Goal: Register for event/course

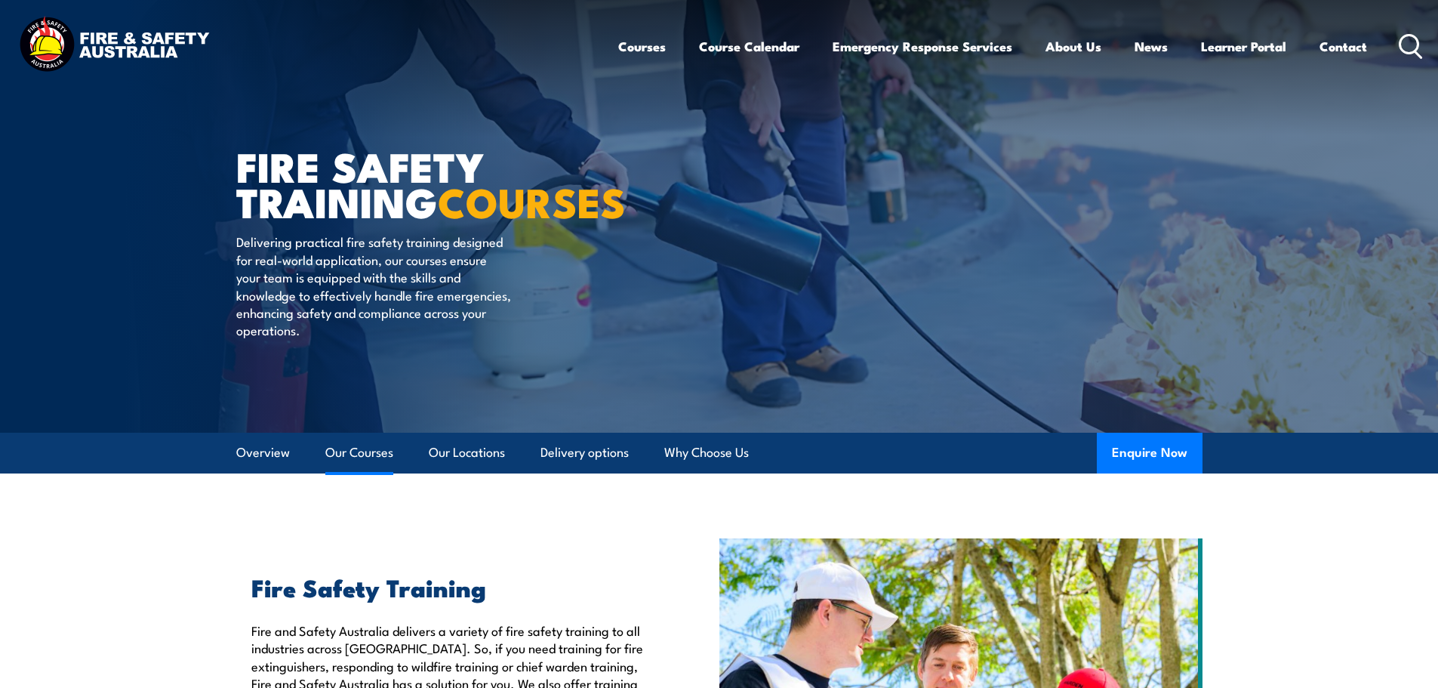
click at [371, 460] on link "Our Courses" at bounding box center [359, 453] width 68 height 40
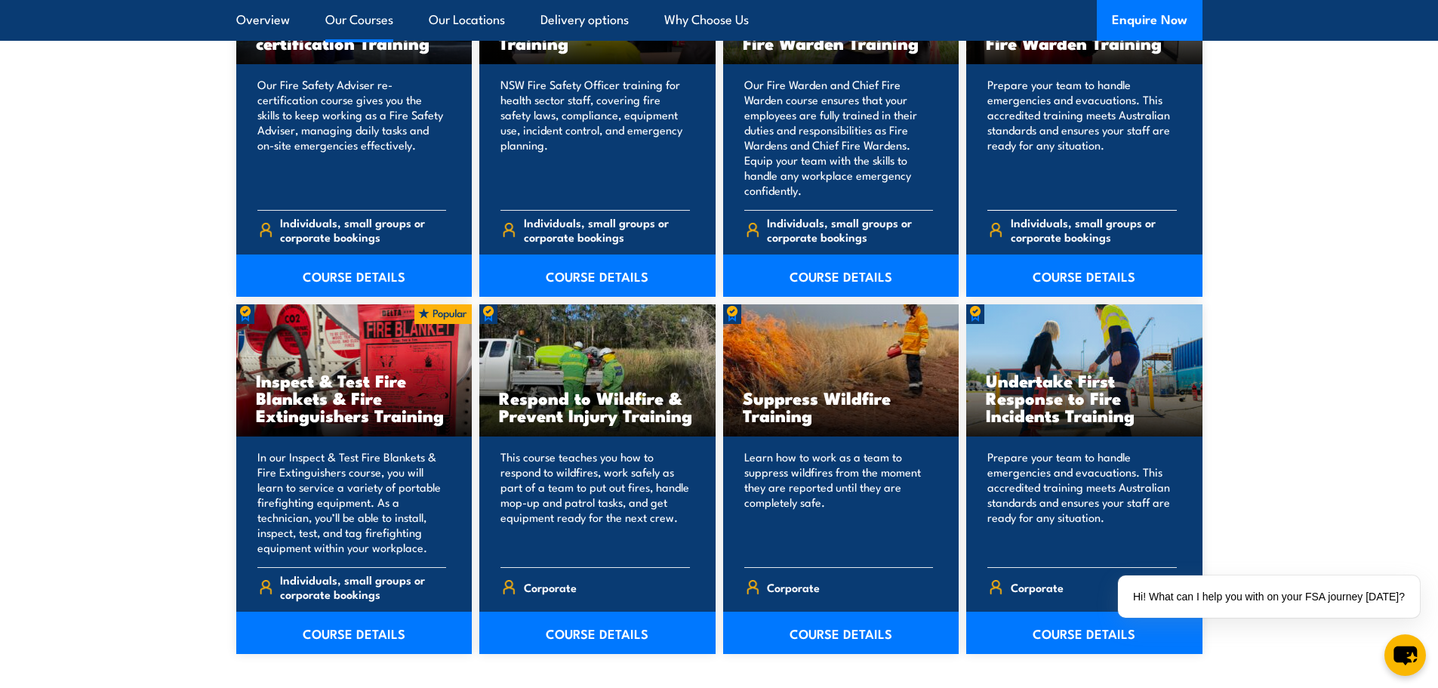
scroll to position [2127, 0]
click at [365, 640] on link "COURSE DETAILS" at bounding box center [354, 632] width 236 height 42
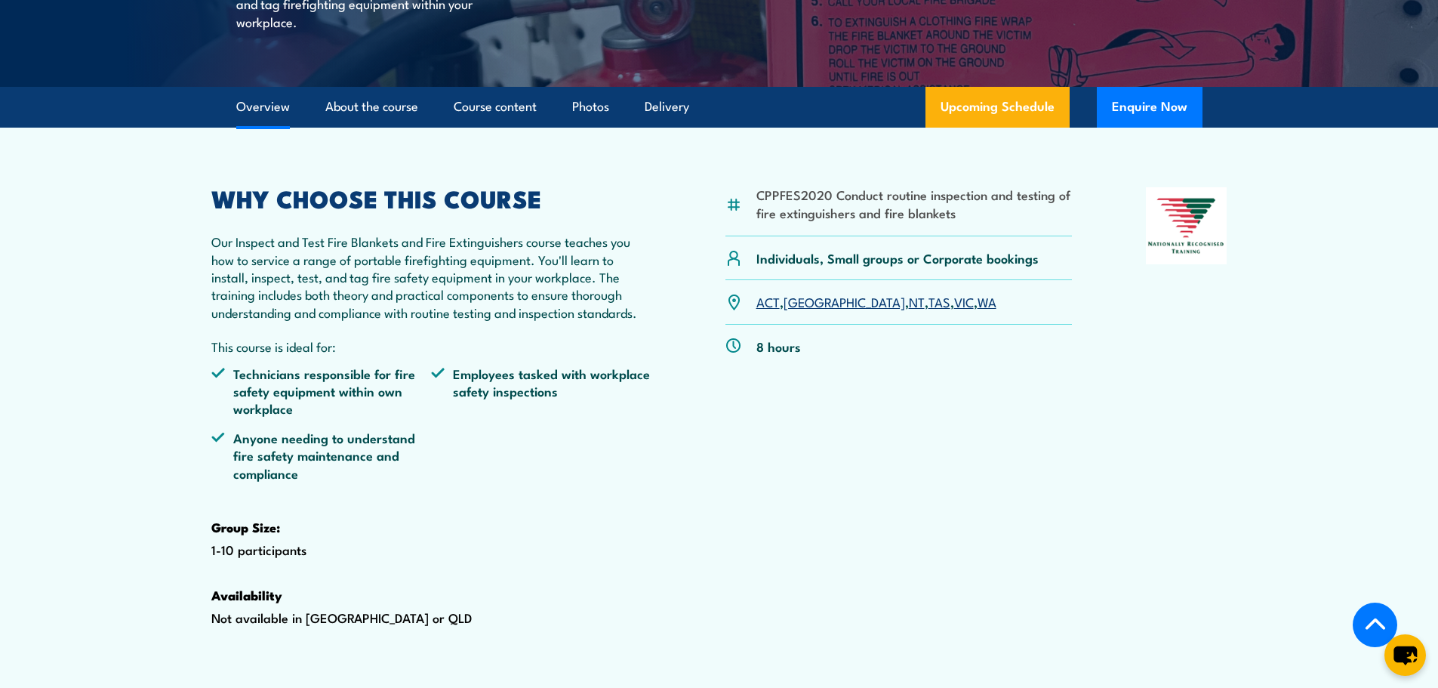
scroll to position [378, 0]
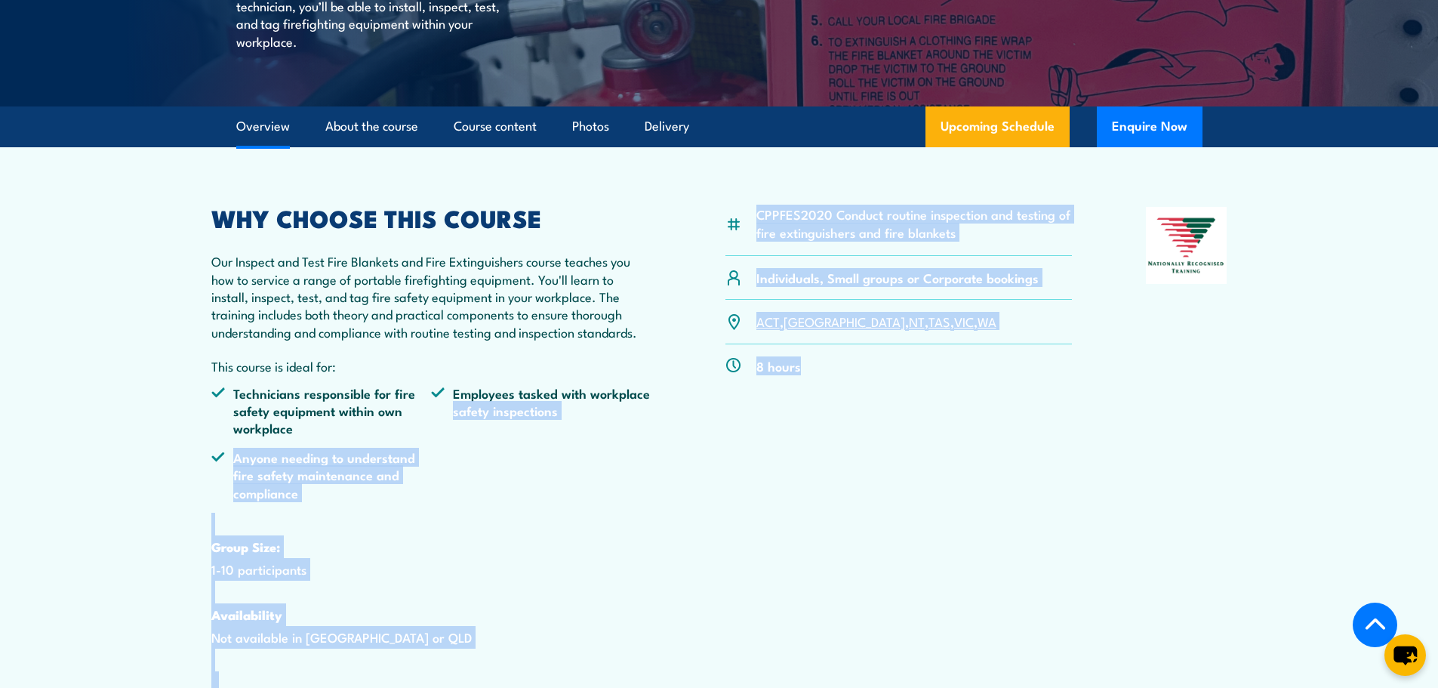
drag, startPoint x: 788, startPoint y: 412, endPoint x: 684, endPoint y: 415, distance: 104.2
click at [684, 415] on div "CPPFES2020 Conduct routine inspection and testing of fire extinguishers and fir…" at bounding box center [719, 450] width 1016 height 487
click at [852, 514] on div "CPPFES2020 Conduct routine inspection and testing of fire extinguishers and fir…" at bounding box center [899, 450] width 347 height 487
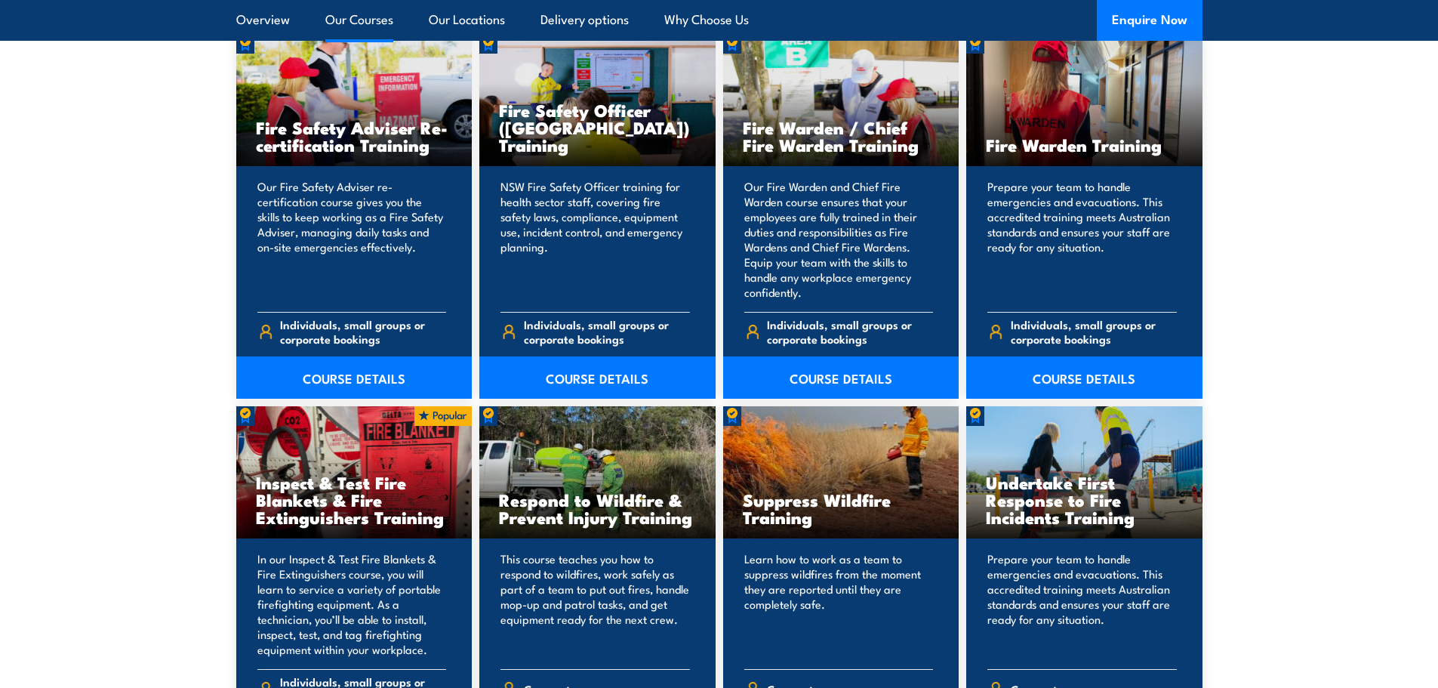
scroll to position [2127, 0]
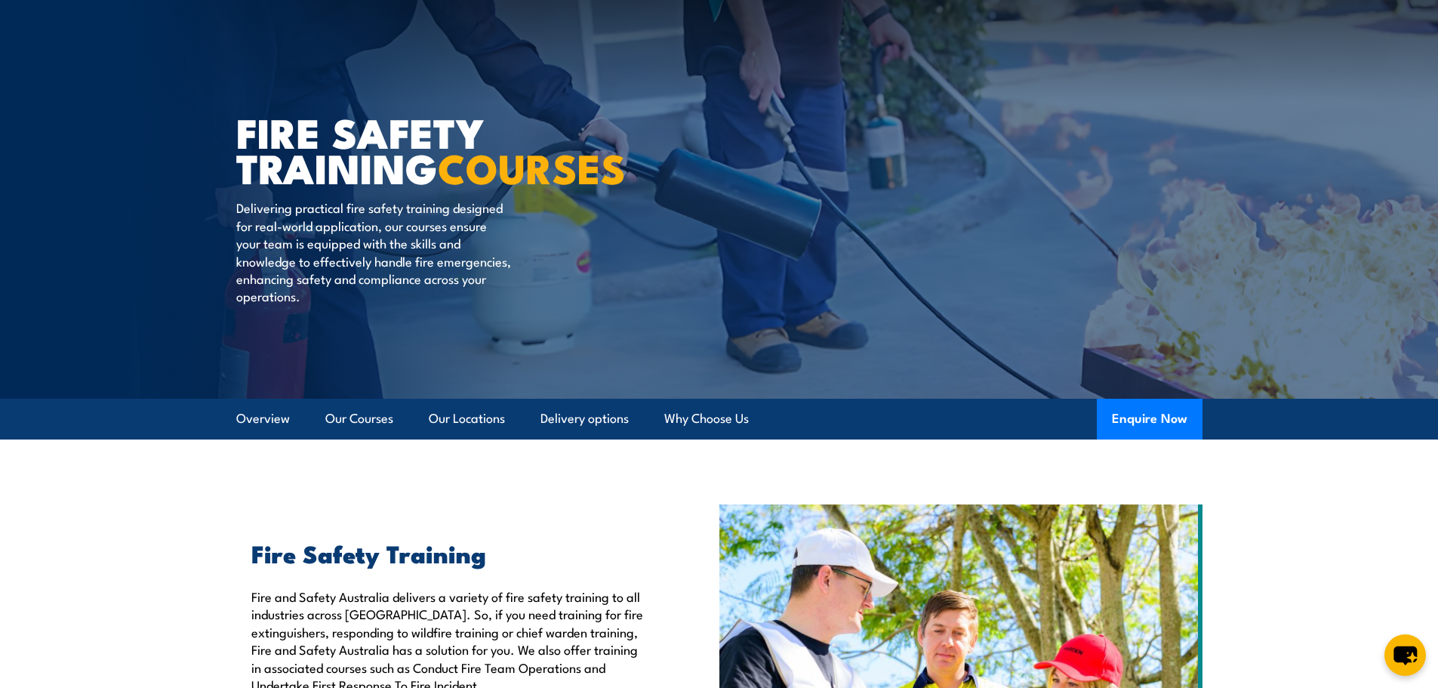
scroll to position [91, 0]
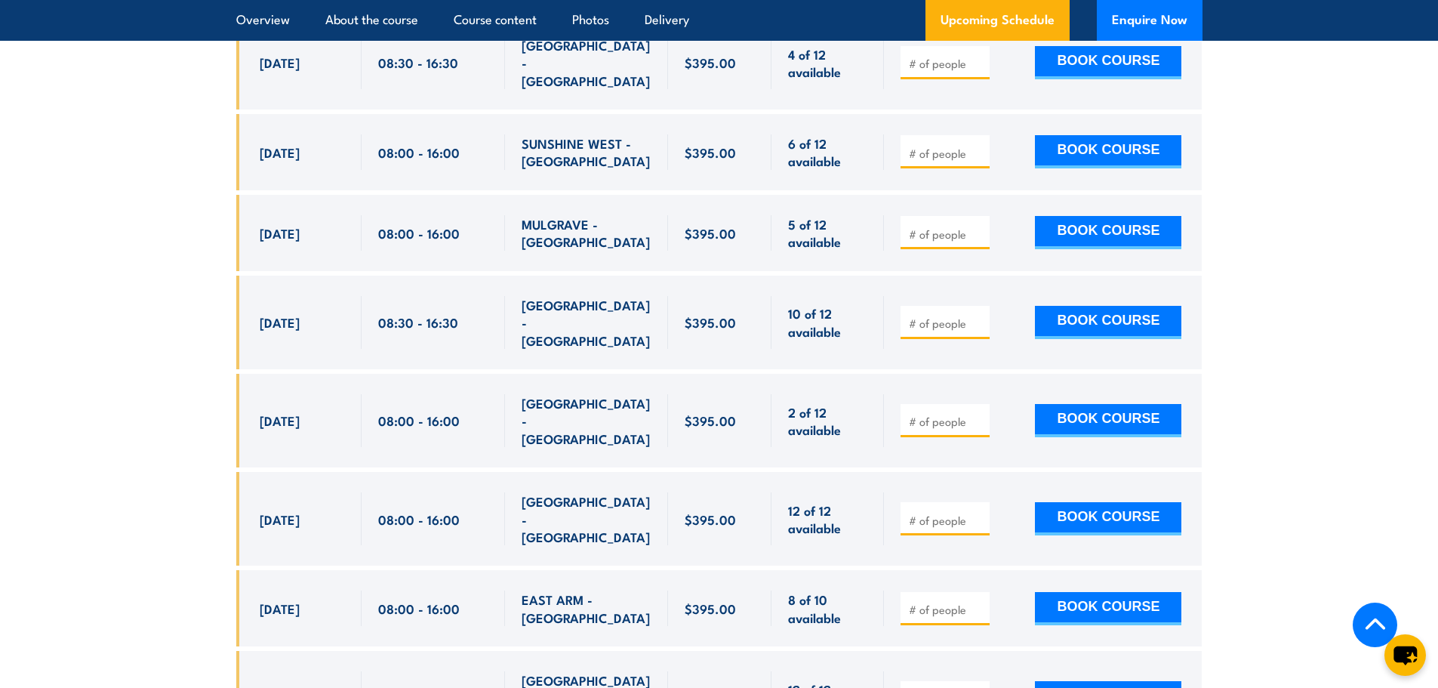
scroll to position [3473, 0]
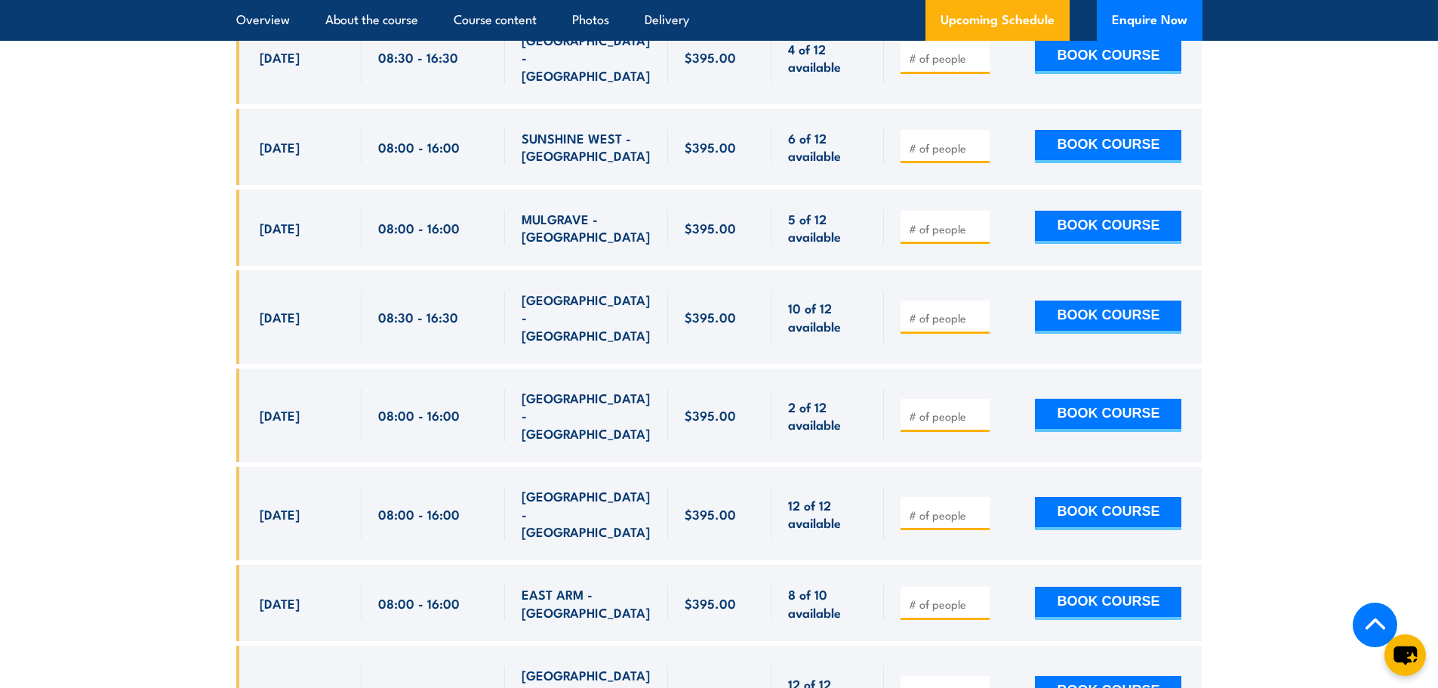
drag, startPoint x: 261, startPoint y: 188, endPoint x: 396, endPoint y: 202, distance: 135.1
click at [396, 202] on div "6 Nov, 2025, 08:00 - 08:00" at bounding box center [719, 228] width 967 height 76
click at [454, 219] on span "08:00 - 16:00" at bounding box center [419, 227] width 82 height 17
drag, startPoint x: 467, startPoint y: 183, endPoint x: 341, endPoint y: 183, distance: 125.3
click at [341, 190] on div "6 Nov, 2025, 08:00 - 08:00" at bounding box center [719, 228] width 967 height 76
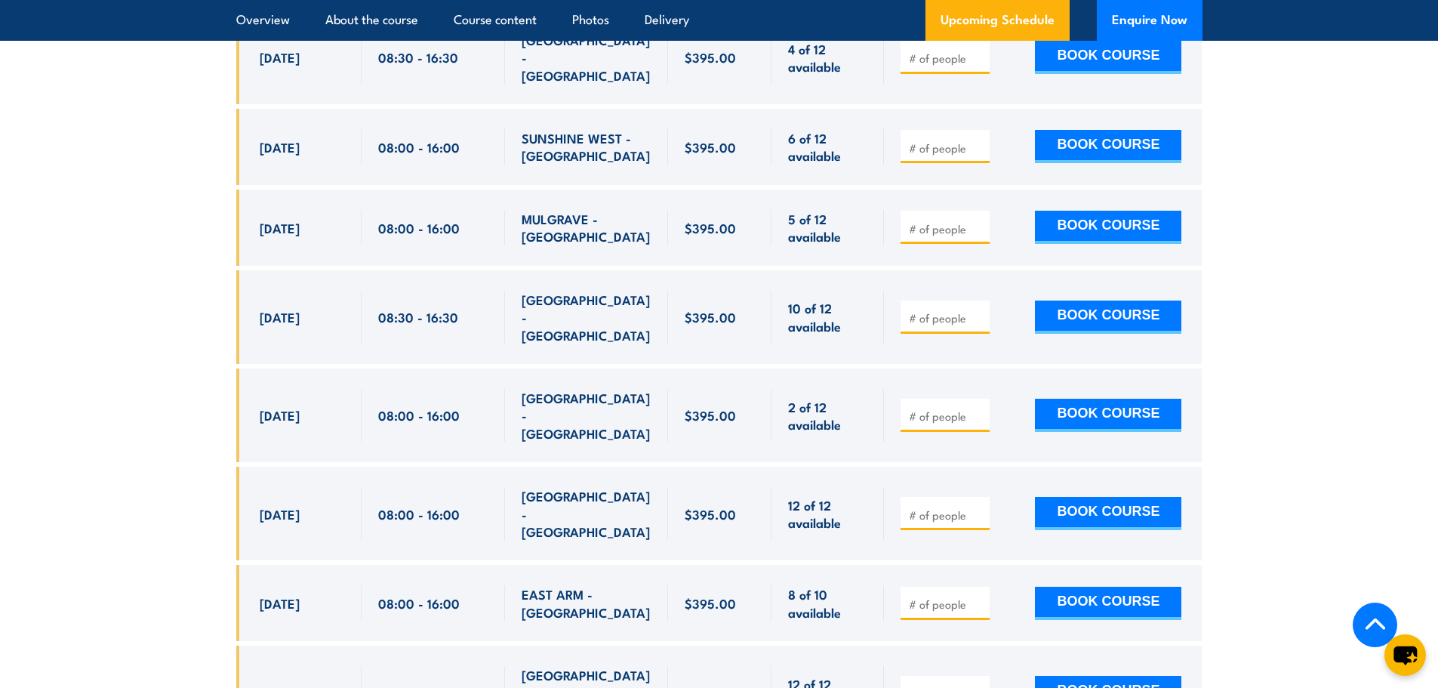
click at [625, 217] on div "MULGRAVE - VIC" at bounding box center [586, 228] width 163 height 76
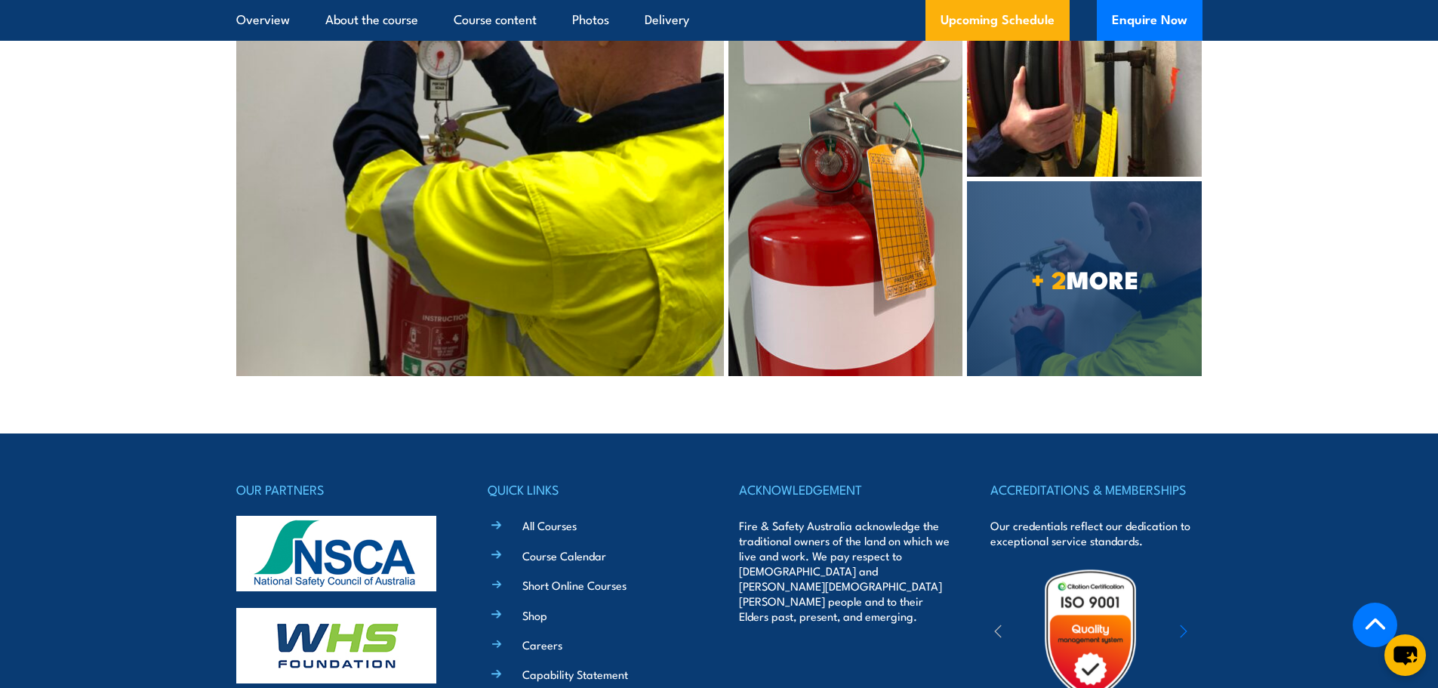
scroll to position [5810, 0]
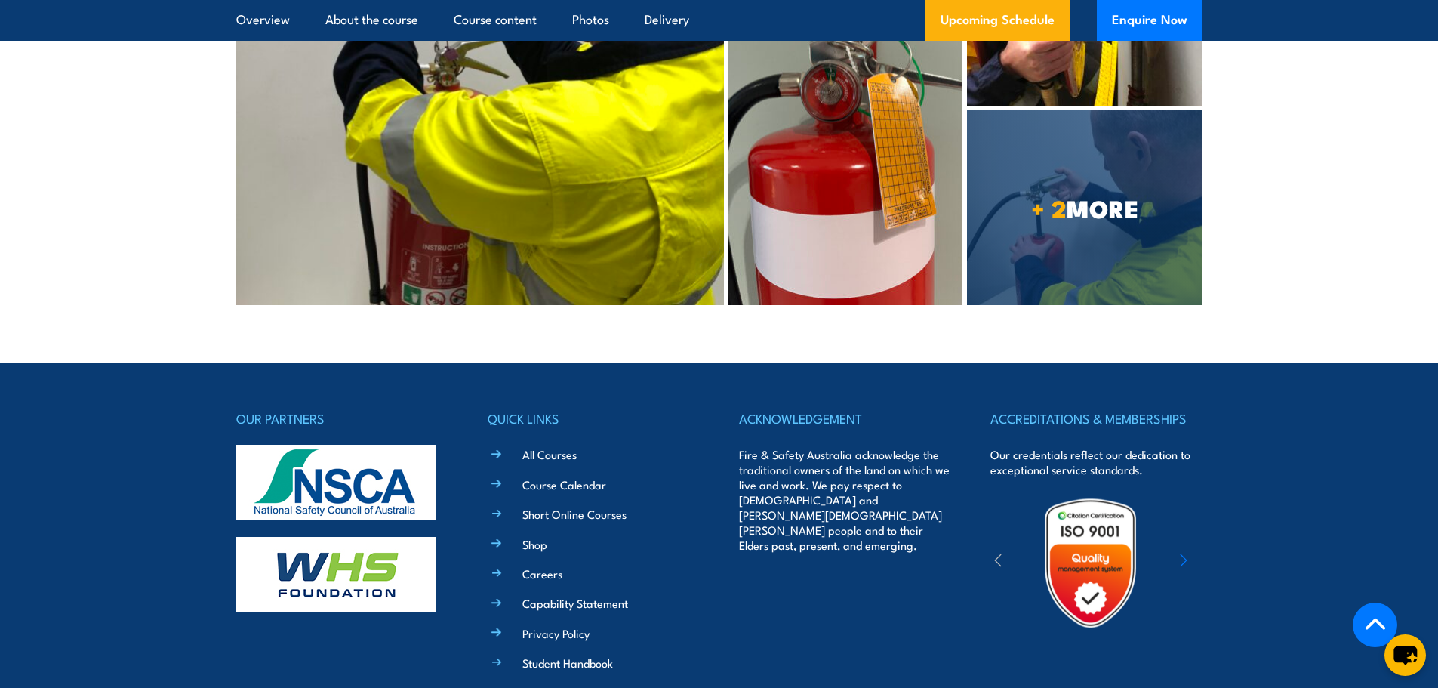
click at [584, 506] on link "Short Online Courses" at bounding box center [575, 514] width 104 height 16
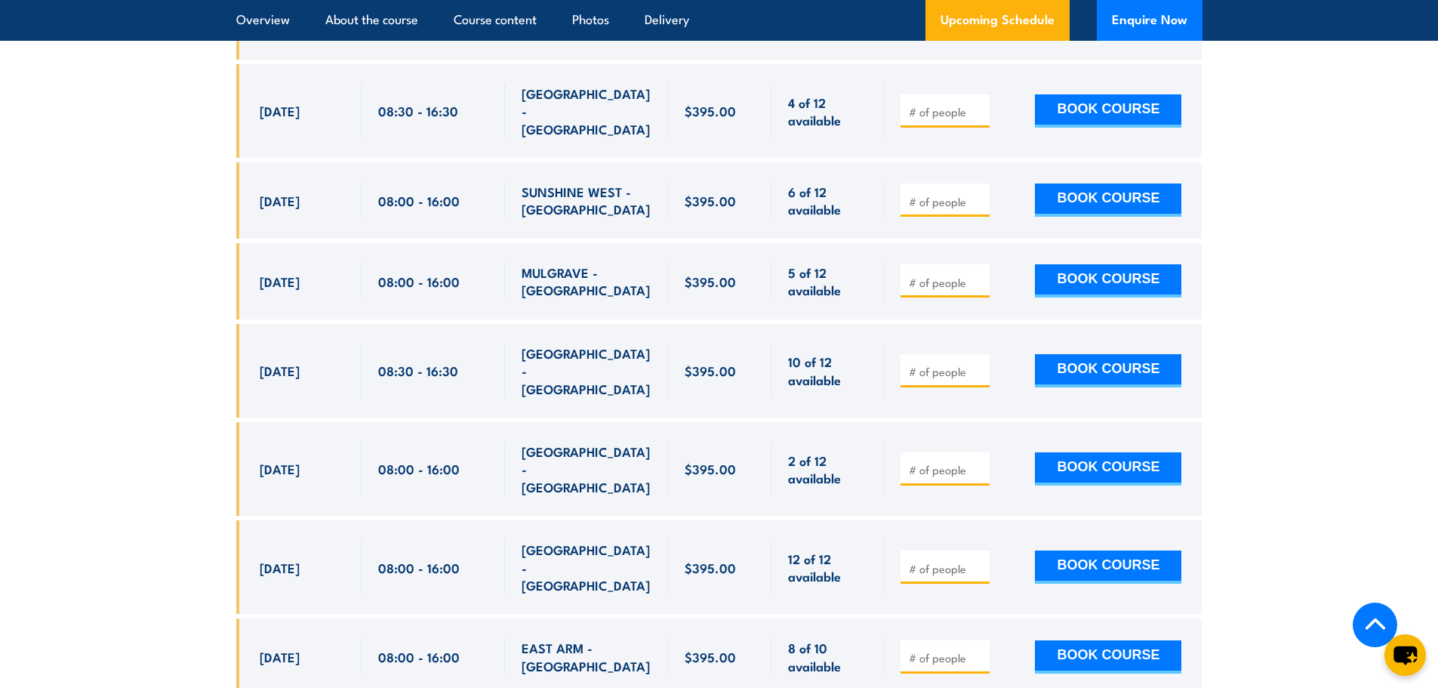
scroll to position [3393, 0]
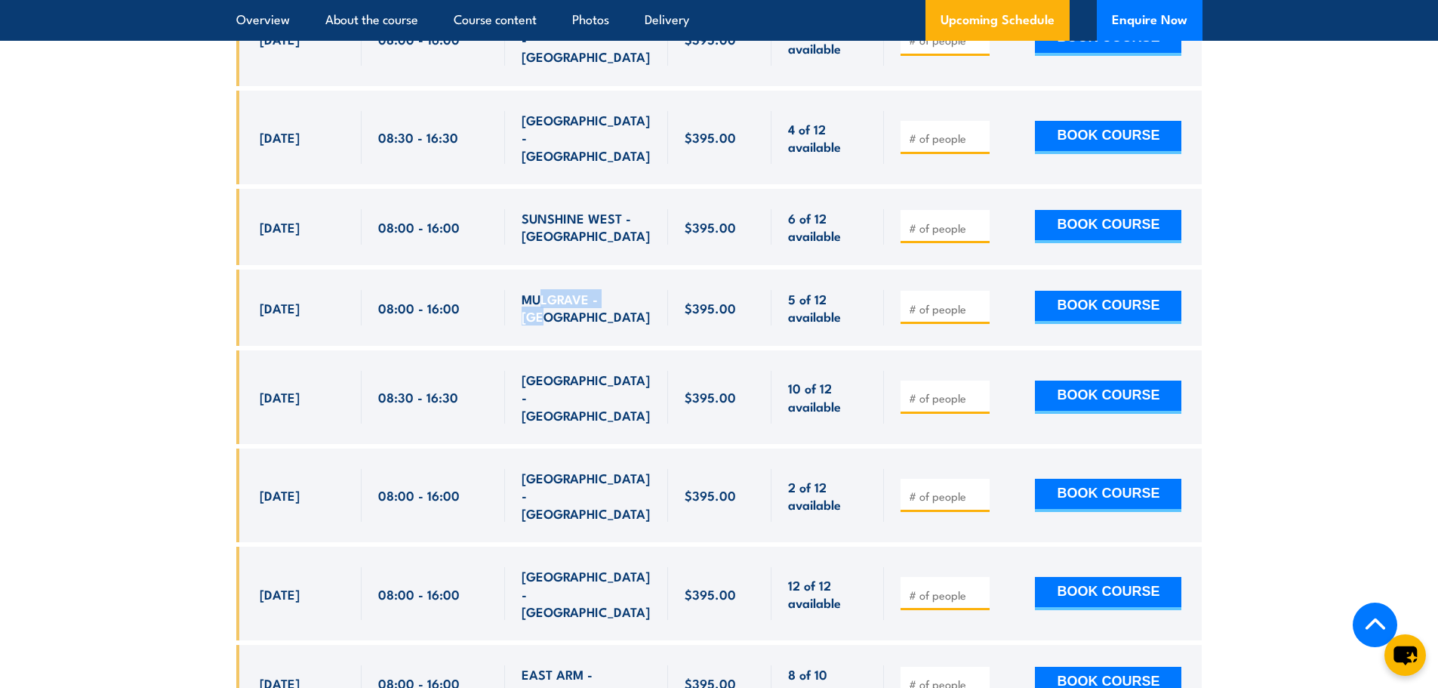
drag, startPoint x: 618, startPoint y: 265, endPoint x: 544, endPoint y: 254, distance: 74.7
click at [544, 290] on span "MULGRAVE - [GEOGRAPHIC_DATA]" at bounding box center [587, 307] width 130 height 35
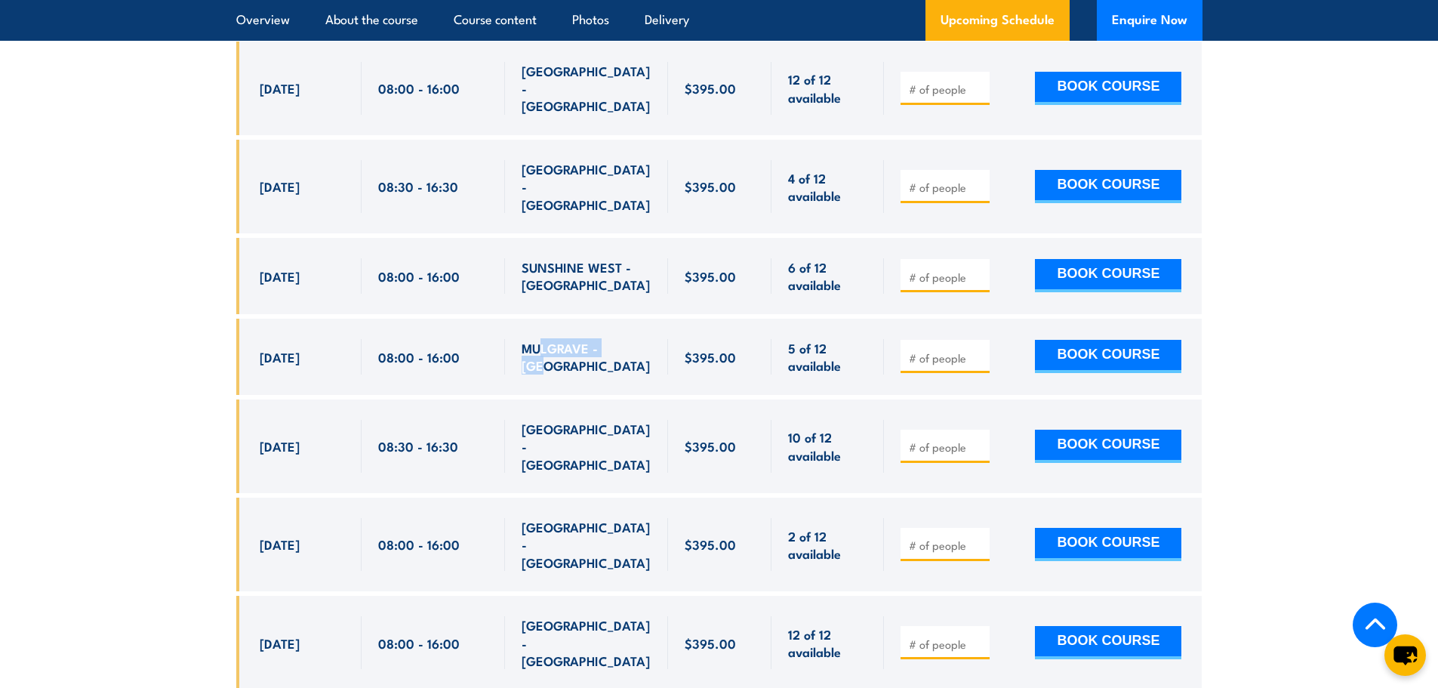
scroll to position [3318, 0]
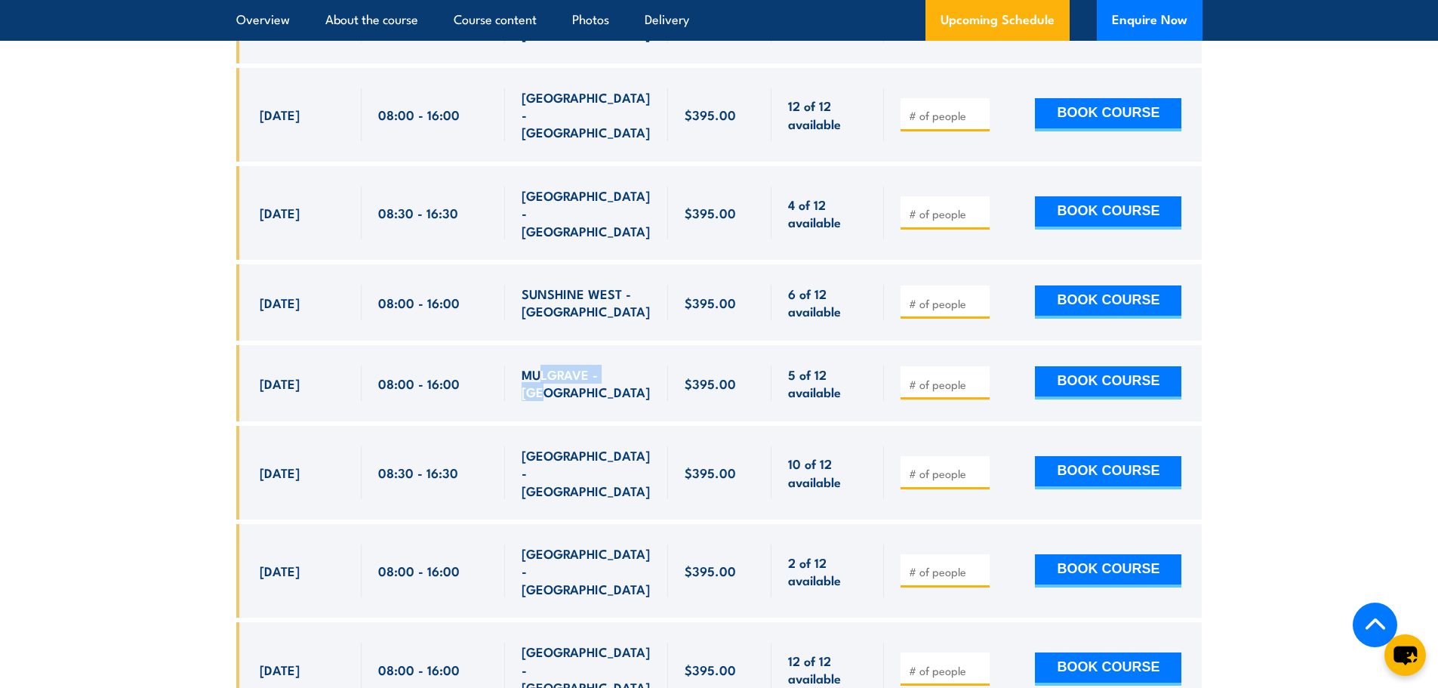
drag, startPoint x: 304, startPoint y: 328, endPoint x: 367, endPoint y: 331, distance: 63.5
click at [359, 345] on div "[DATE] 08:00 - 08:00" at bounding box center [298, 383] width 125 height 76
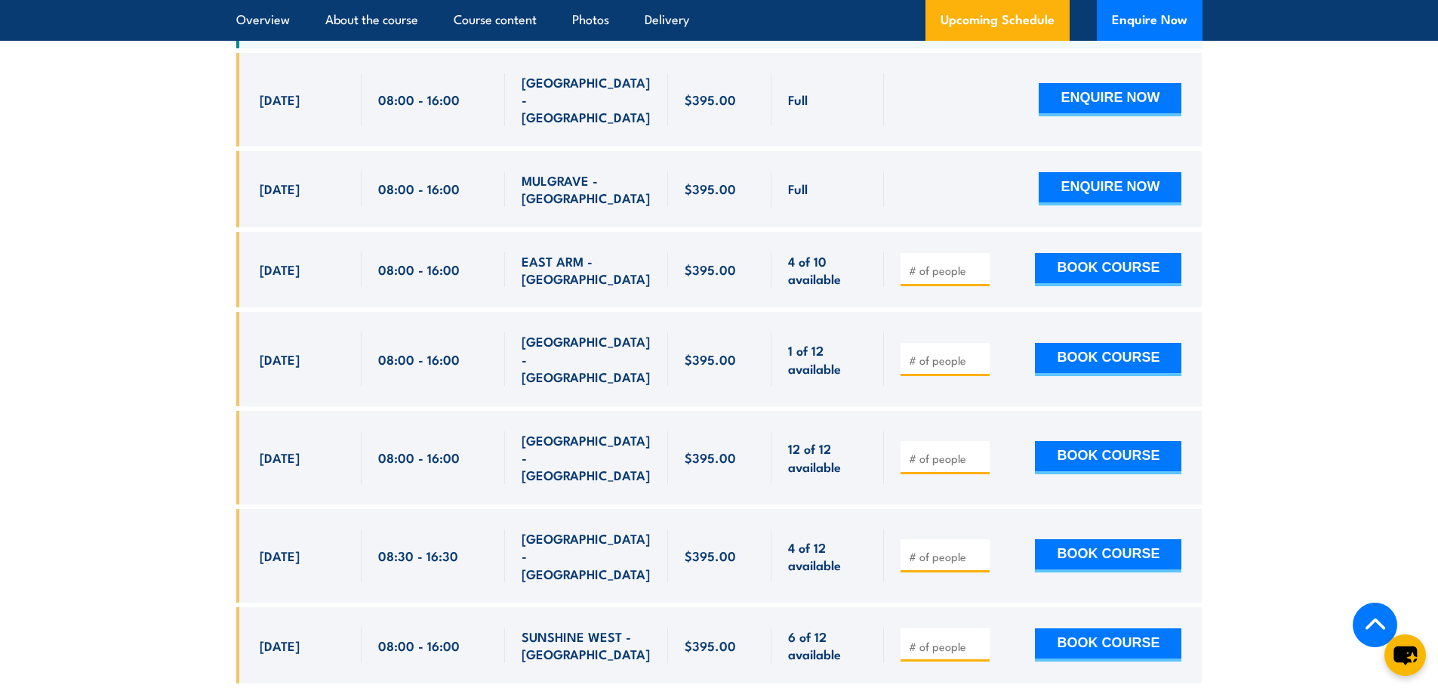
scroll to position [2940, 0]
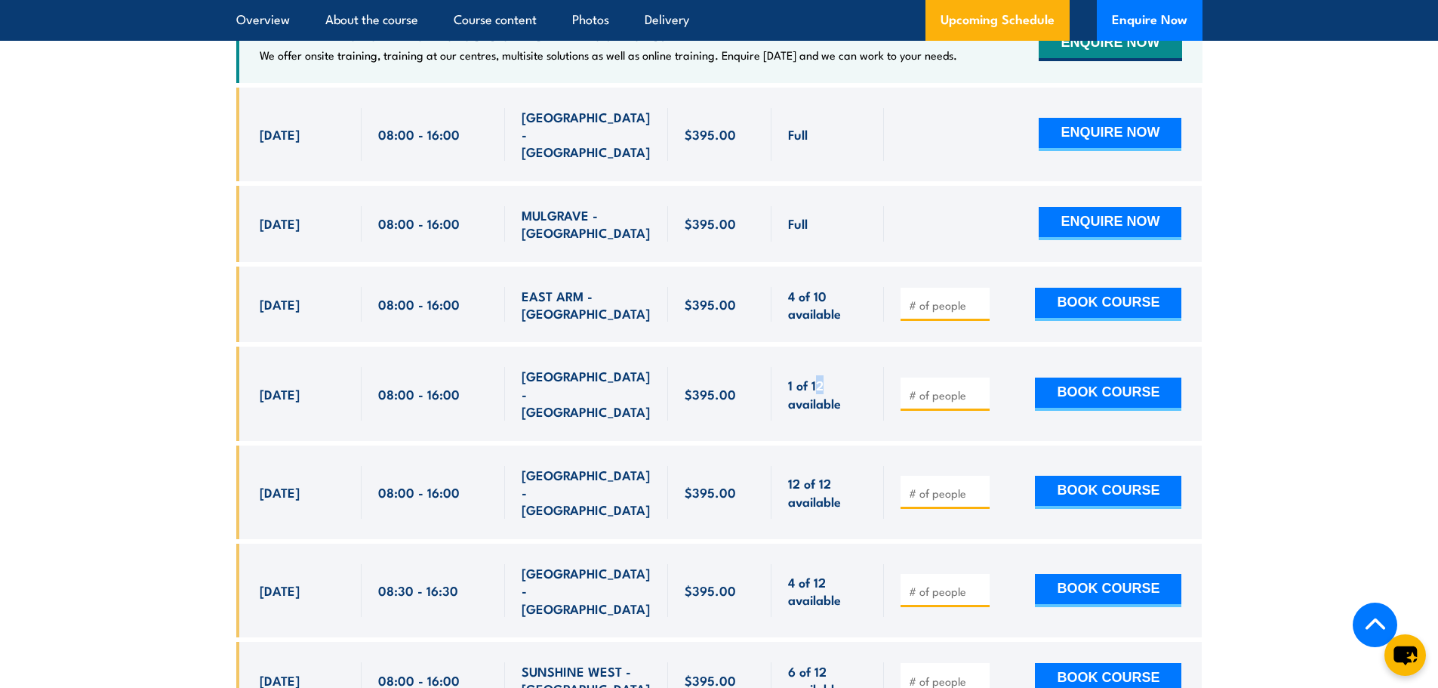
drag, startPoint x: 815, startPoint y: 384, endPoint x: 831, endPoint y: 386, distance: 16.0
click at [831, 386] on span "1 of 12 available" at bounding box center [827, 393] width 79 height 35
click at [617, 262] on div "MULGRAVE - [GEOGRAPHIC_DATA]" at bounding box center [586, 224] width 163 height 76
